Goal: Task Accomplishment & Management: Use online tool/utility

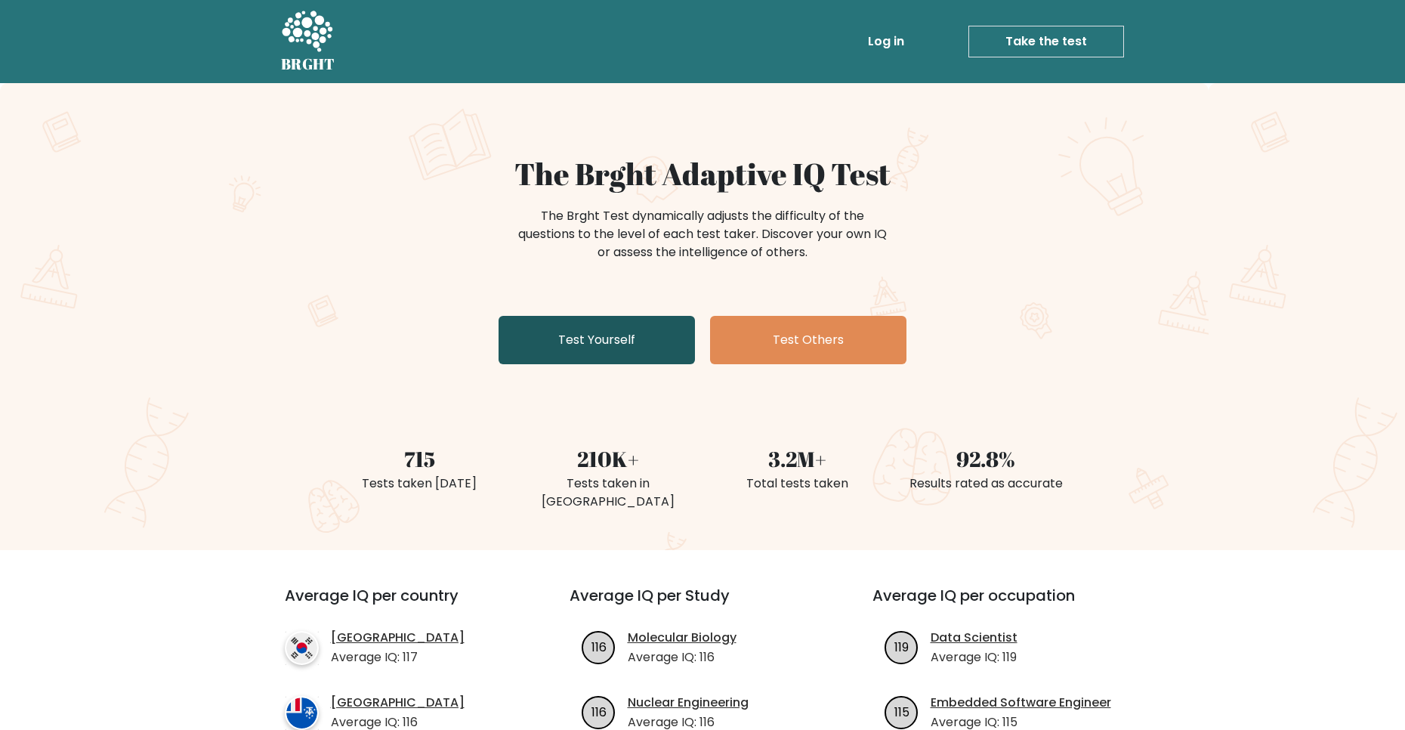
click at [623, 338] on link "Test Yourself" at bounding box center [597, 340] width 196 height 48
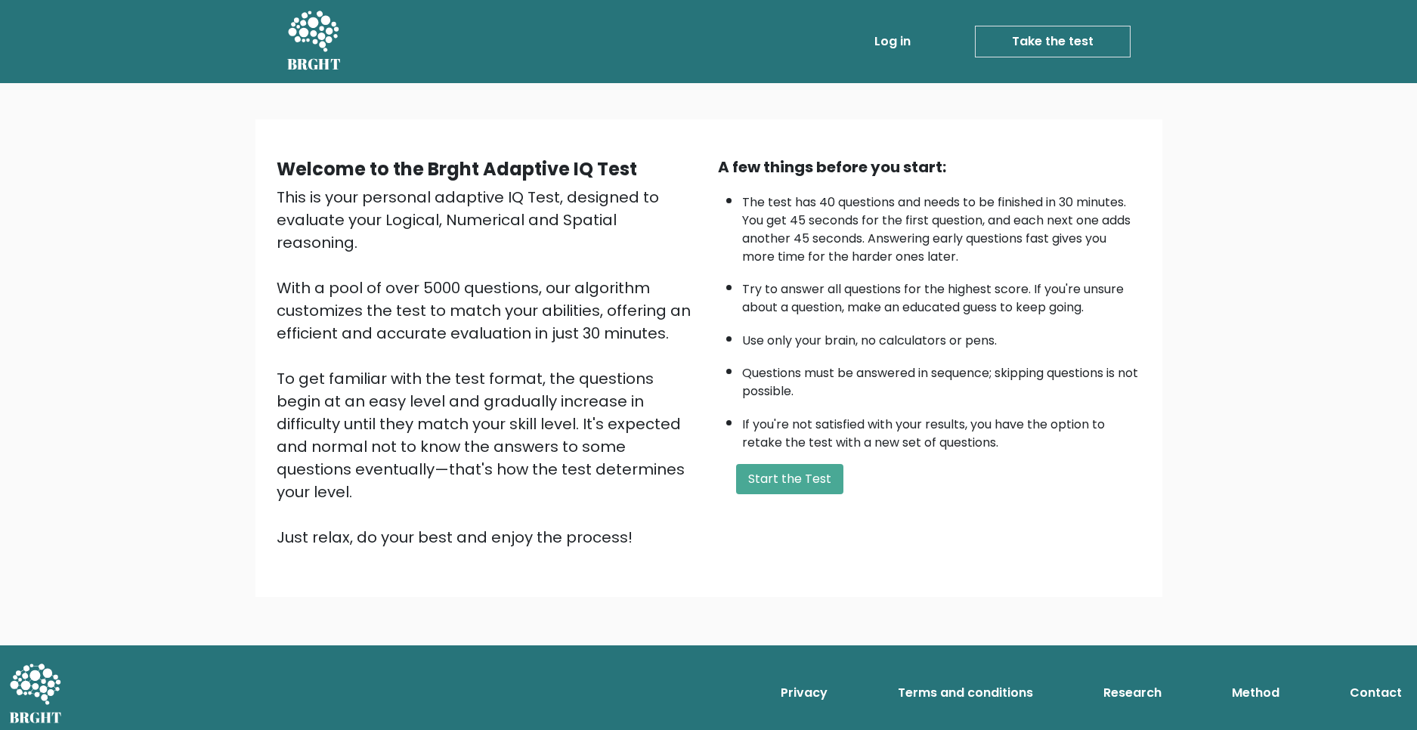
click at [809, 583] on div "Welcome to the Brght Adaptive IQ Test This is your personal adaptive IQ Test, d…" at bounding box center [708, 364] width 1417 height 562
click at [813, 490] on button "Start the Test" at bounding box center [789, 479] width 107 height 30
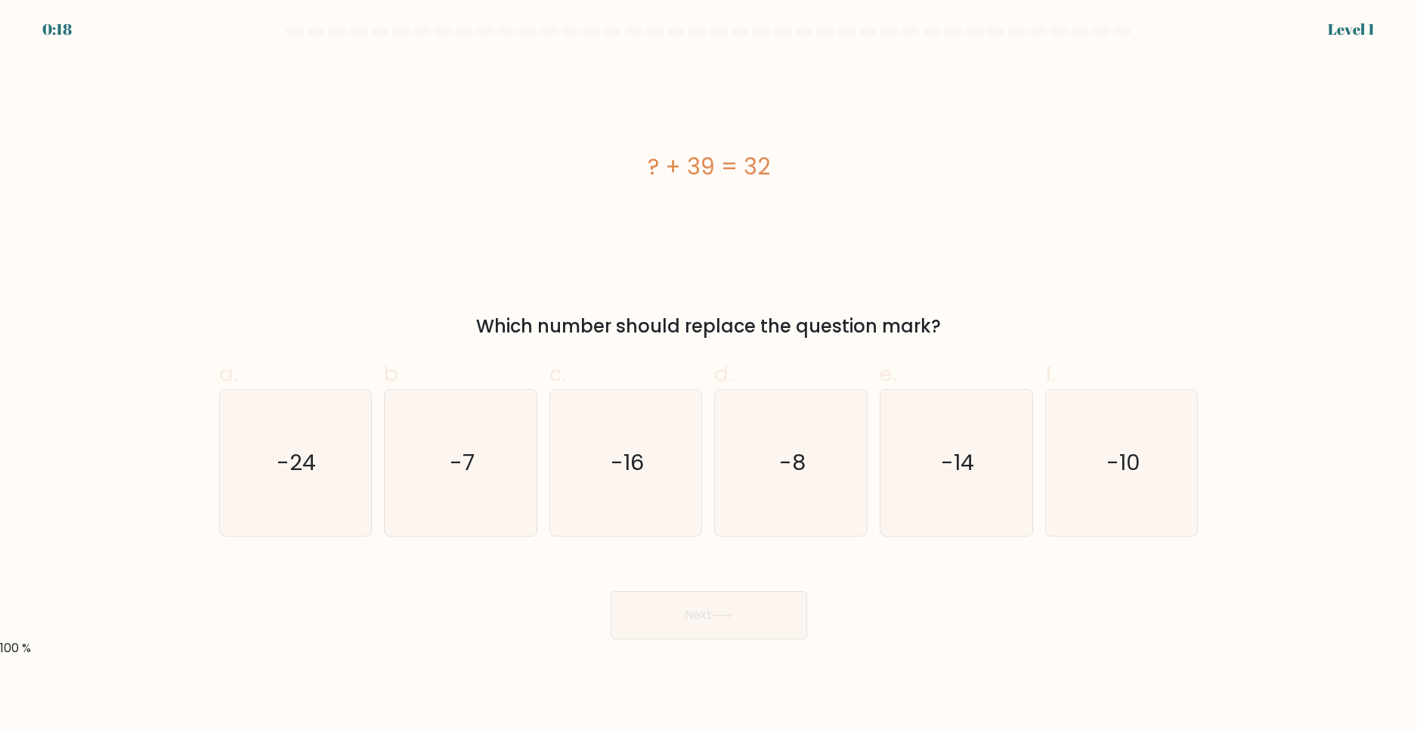
click at [510, 144] on div "? + 39 = 32" at bounding box center [708, 166] width 979 height 219
